Goal: Information Seeking & Learning: Learn about a topic

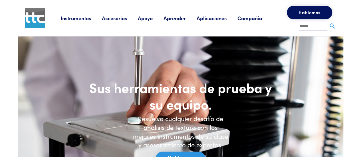
click at [169, 17] on font "Aprender" at bounding box center [174, 18] width 22 height 7
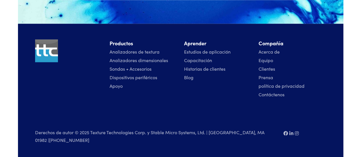
scroll to position [1467, 0]
click at [145, 114] on div "Derechos de autor © 2025 Texture Technologies Corp. y Stable Micro Systems, Ltd…" at bounding box center [181, 125] width 298 height 45
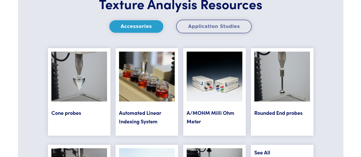
scroll to position [2305, 0]
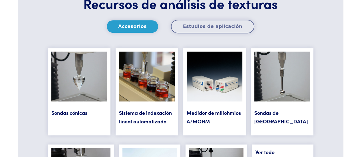
click at [41, 62] on div "Recursos de análisis de texturas Accesorios Estudios de aplicación Sondas cónic…" at bounding box center [180, 113] width 291 height 237
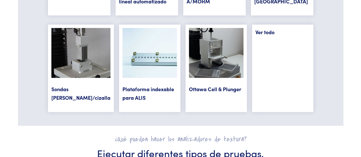
scroll to position [2412, 0]
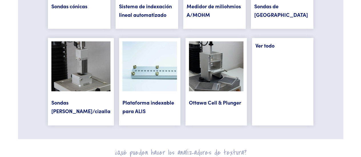
click at [261, 42] on font "Ver todo" at bounding box center [264, 45] width 19 height 7
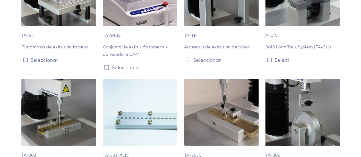
scroll to position [3618, 0]
